Goal: Task Accomplishment & Management: Complete application form

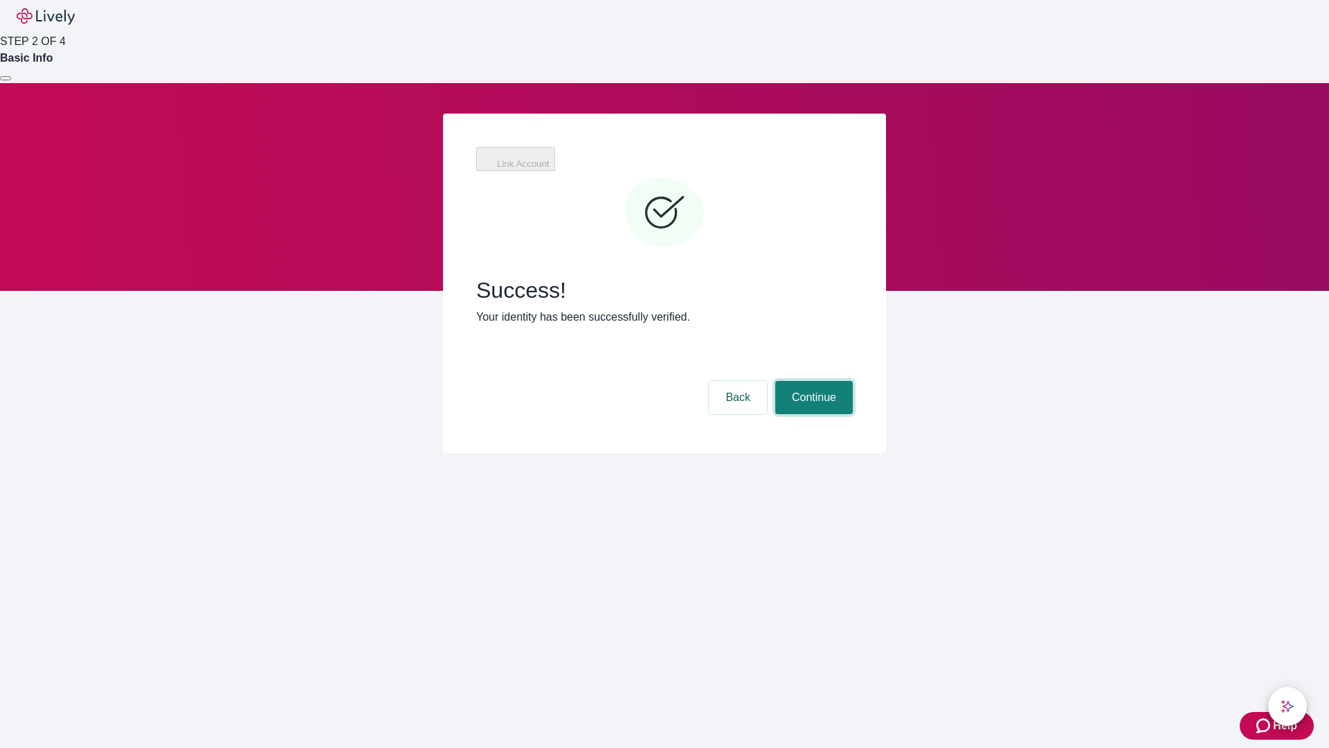
click at [812, 381] on button "Continue" at bounding box center [814, 397] width 78 height 33
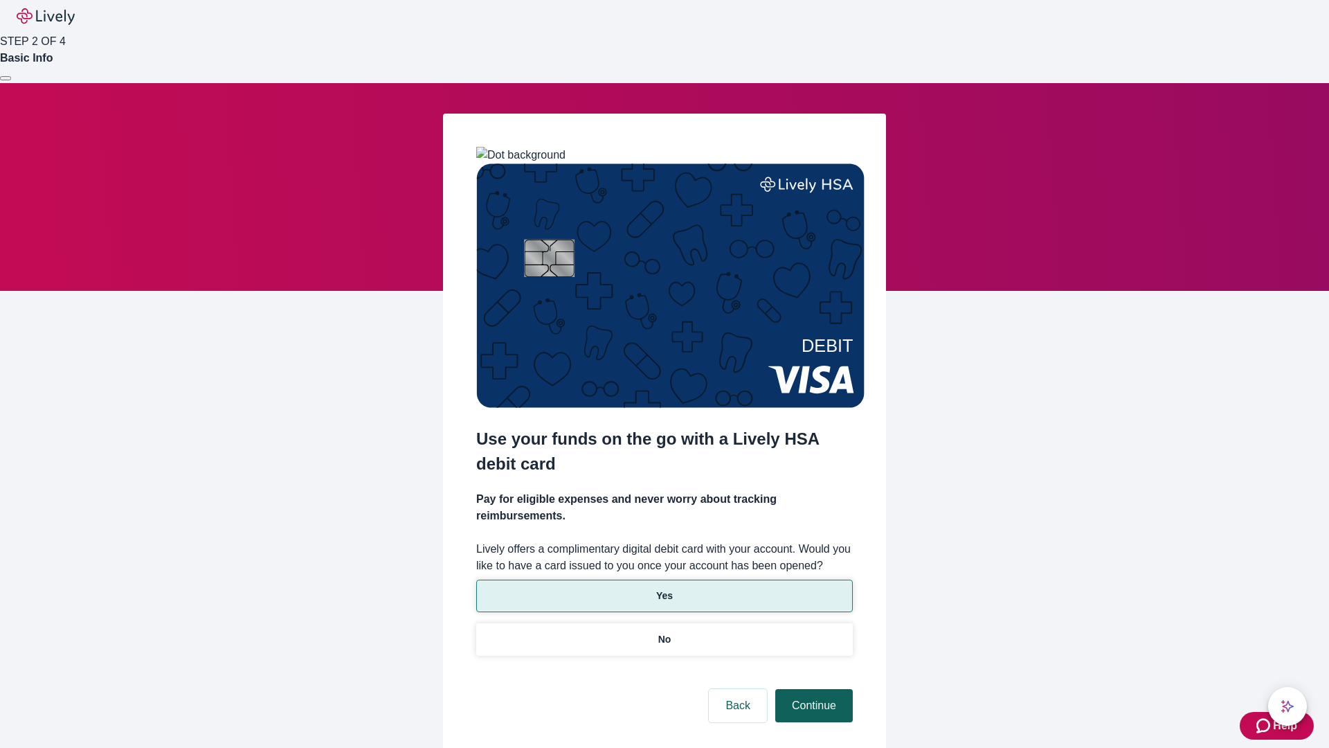
click at [664, 589] on p "Yes" at bounding box center [664, 596] width 17 height 15
click at [812, 689] on button "Continue" at bounding box center [814, 705] width 78 height 33
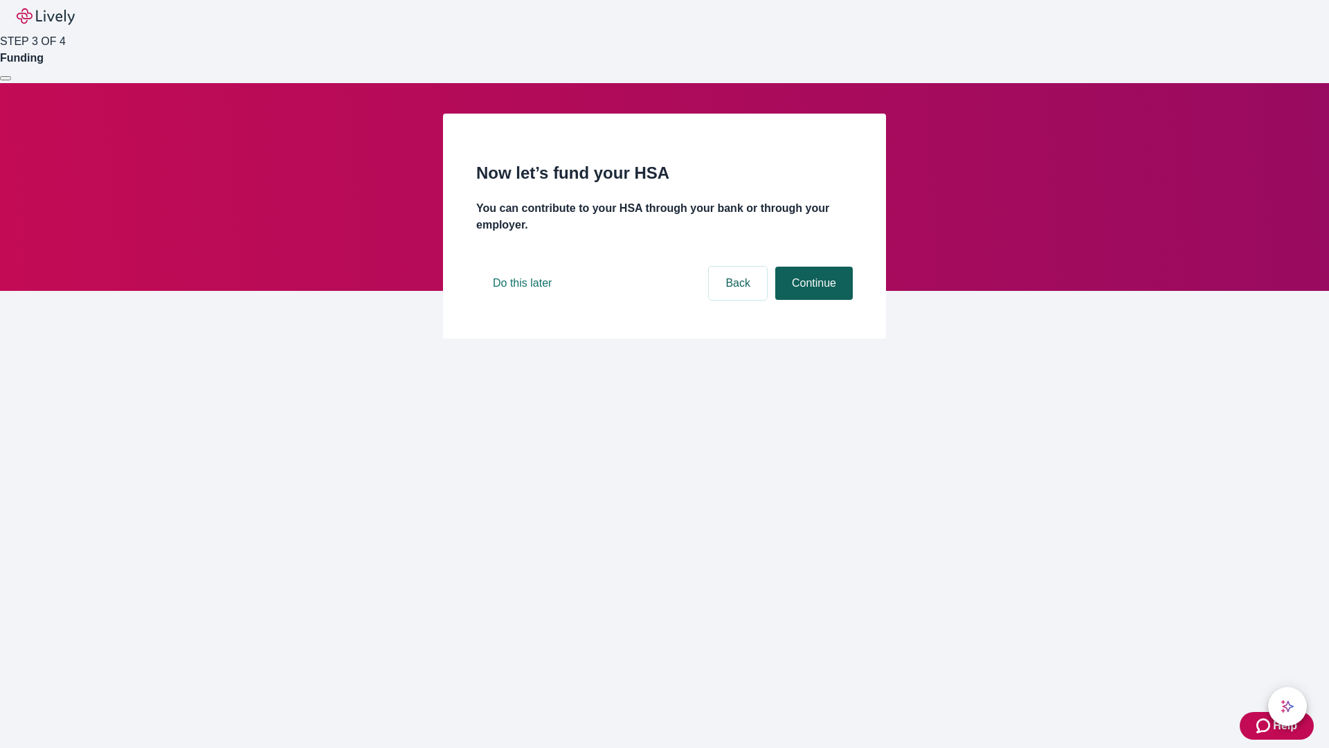
click at [812, 300] on button "Continue" at bounding box center [814, 283] width 78 height 33
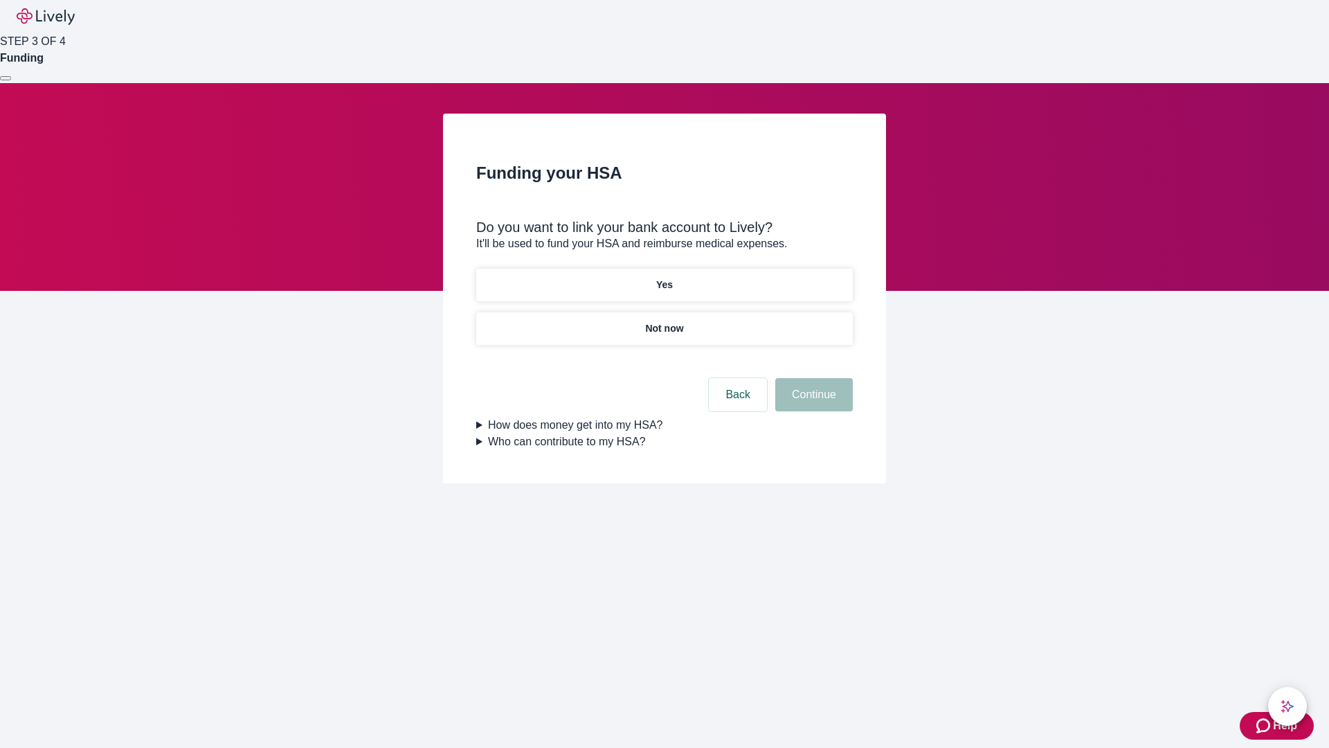
click at [664, 321] on p "Not now" at bounding box center [664, 328] width 38 height 15
click at [812, 403] on button "Continue" at bounding box center [814, 394] width 78 height 33
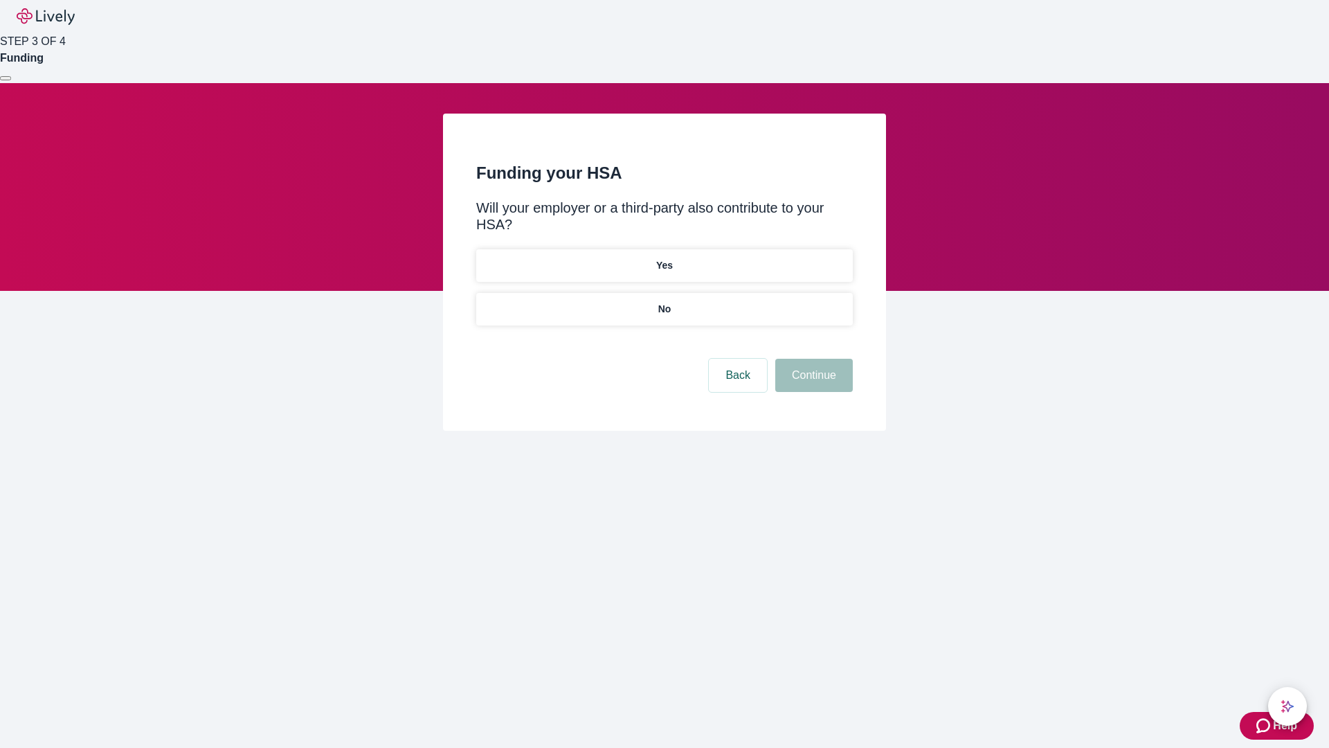
click at [664, 302] on p "No" at bounding box center [664, 309] width 13 height 15
click at [812, 359] on button "Continue" at bounding box center [814, 375] width 78 height 33
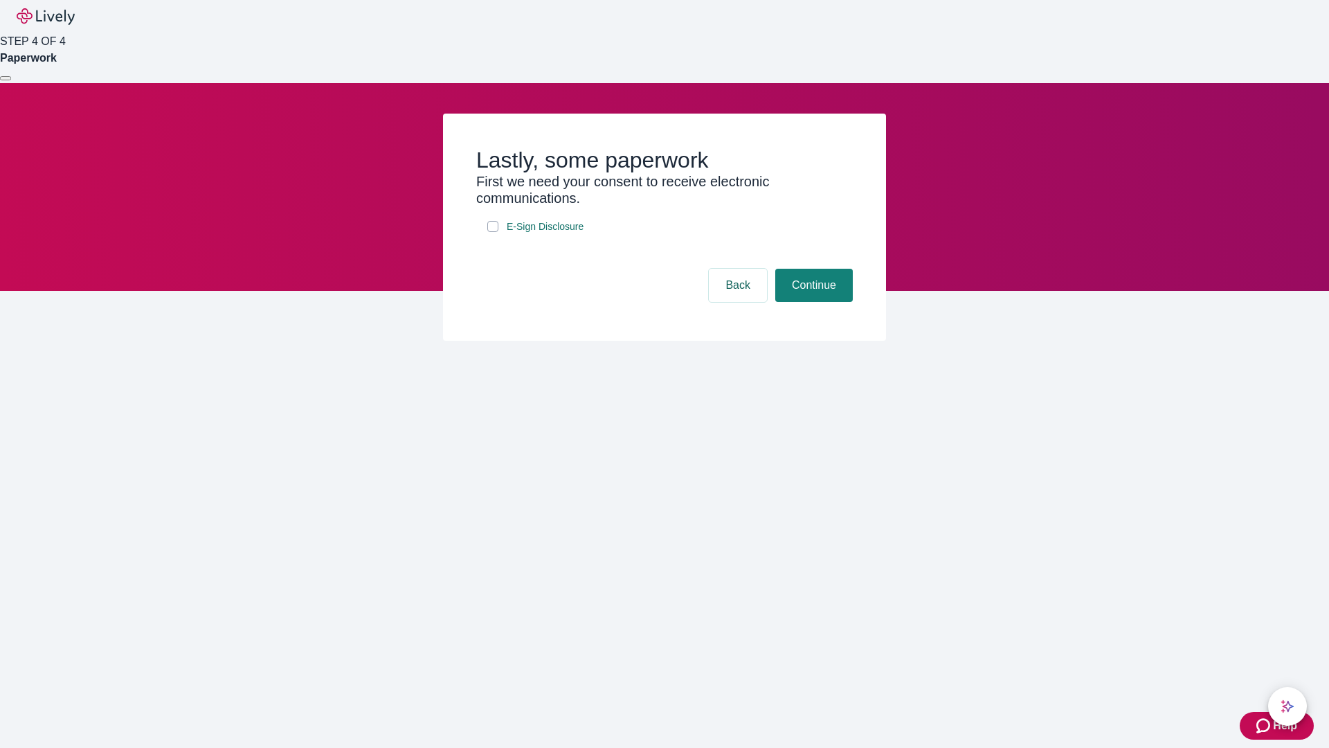
click at [493, 232] on input "E-Sign Disclosure" at bounding box center [492, 226] width 11 height 11
checkbox input "true"
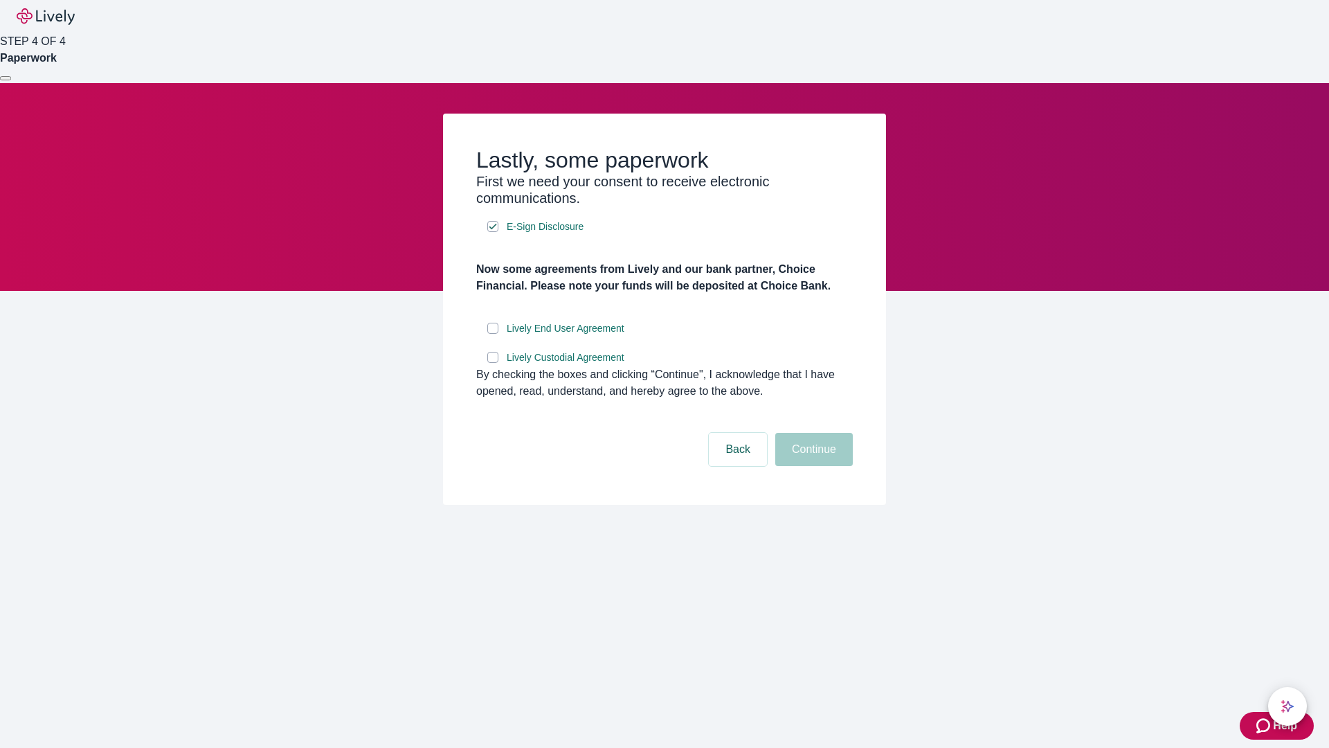
click at [493, 334] on input "Lively End User Agreement" at bounding box center [492, 328] width 11 height 11
checkbox input "true"
click at [493, 363] on input "Lively Custodial Agreement" at bounding box center [492, 357] width 11 height 11
checkbox input "true"
click at [812, 466] on button "Continue" at bounding box center [814, 449] width 78 height 33
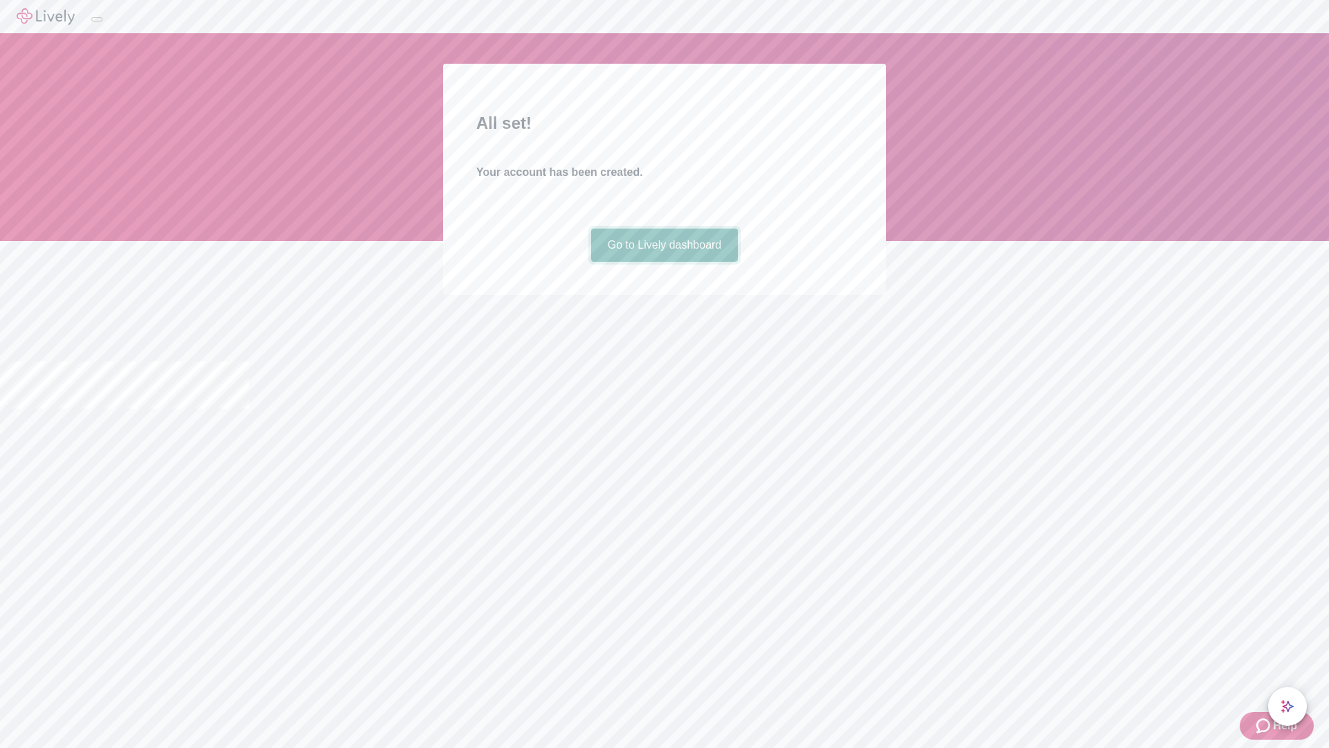
click at [664, 262] on link "Go to Lively dashboard" at bounding box center [664, 244] width 147 height 33
